Goal: Communication & Community: Ask a question

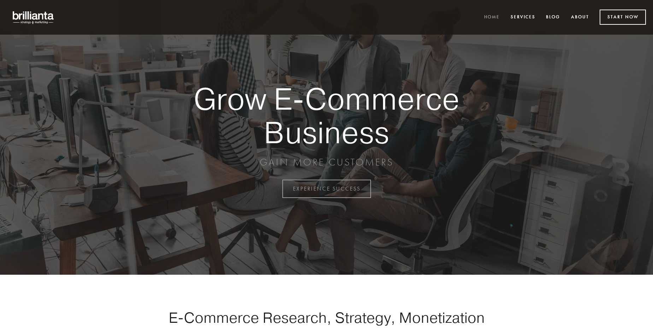
scroll to position [1851, 0]
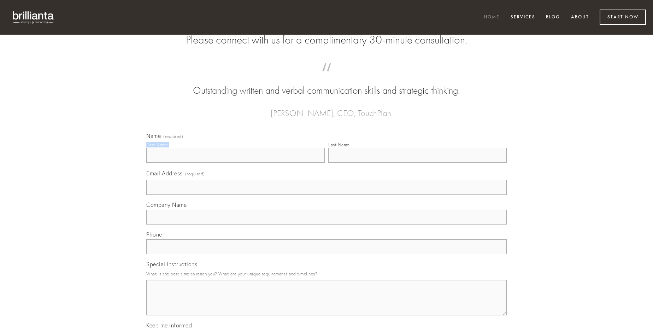
type input "[PERSON_NAME]"
click at [417, 162] on input "Last Name" at bounding box center [417, 155] width 178 height 15
type input "[PERSON_NAME]"
click at [326, 195] on input "Email Address (required)" at bounding box center [326, 187] width 360 height 15
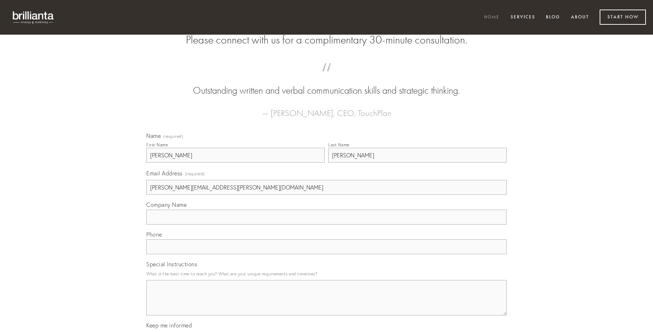
type input "[PERSON_NAME][EMAIL_ADDRESS][PERSON_NAME][DOMAIN_NAME]"
click at [326, 224] on input "Company Name" at bounding box center [326, 216] width 360 height 15
type input "brevis"
click at [326, 254] on input "text" at bounding box center [326, 246] width 360 height 15
click at [326, 304] on textarea "Special Instructions" at bounding box center [326, 297] width 360 height 35
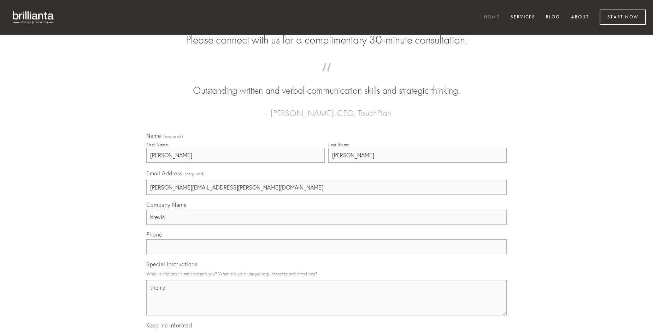
type textarea "thema"
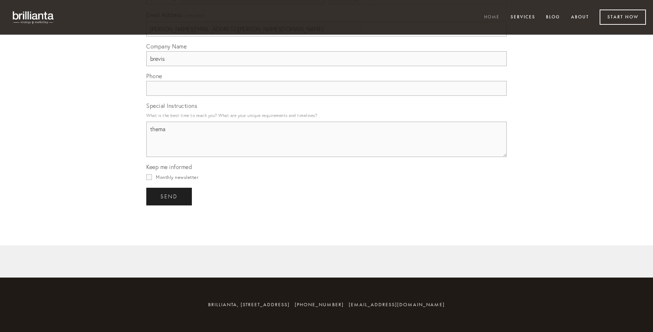
click at [170, 196] on span "send" at bounding box center [168, 196] width 17 height 6
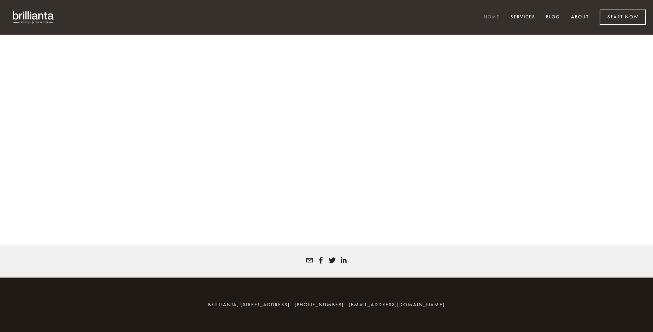
scroll to position [1842, 0]
